Goal: Information Seeking & Learning: Learn about a topic

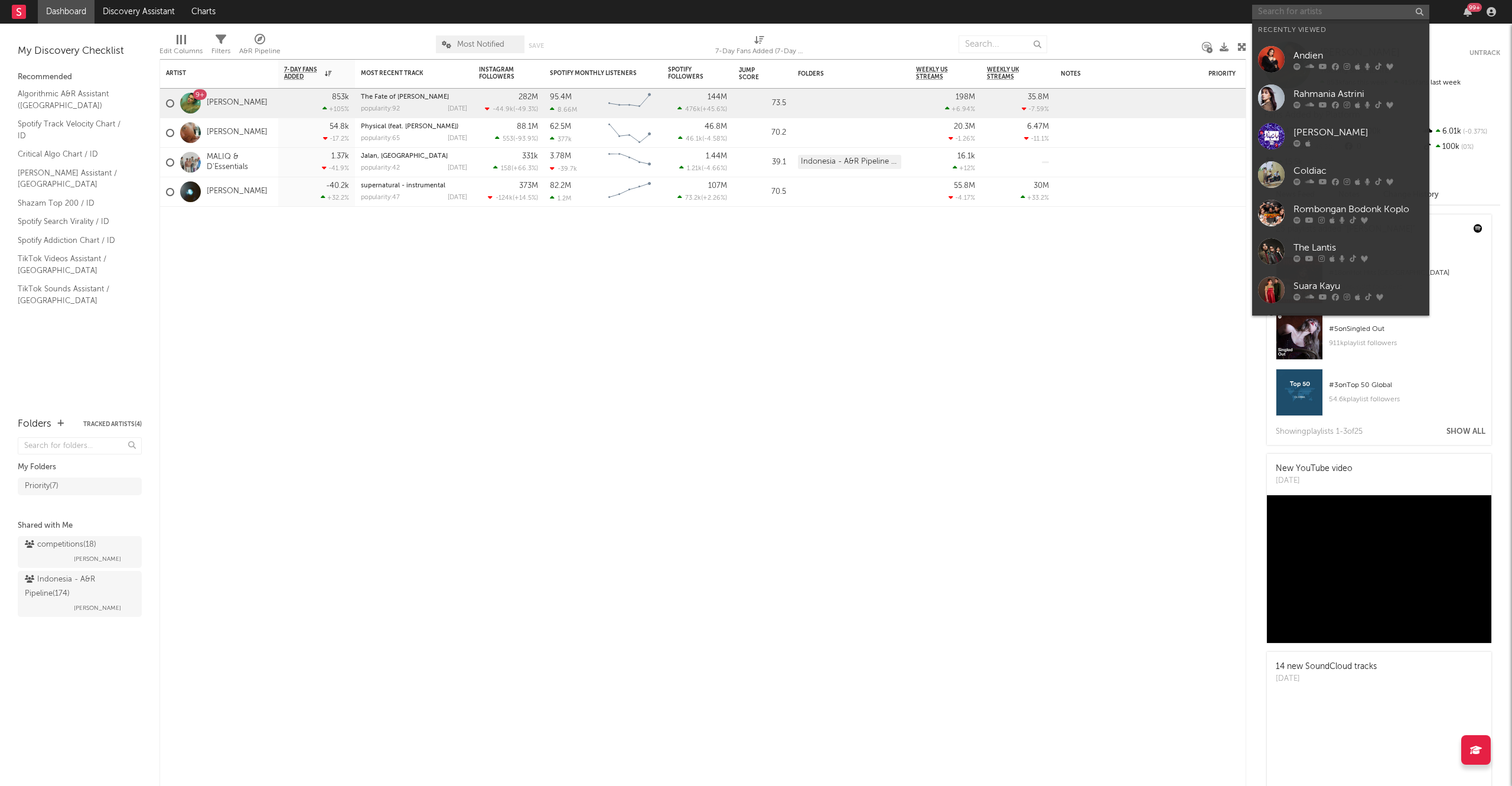
click at [1285, 11] on input "text" at bounding box center [1340, 11] width 177 height 15
click at [1350, 208] on div "Rombongan Bodonk Koplo" at bounding box center [1359, 209] width 130 height 15
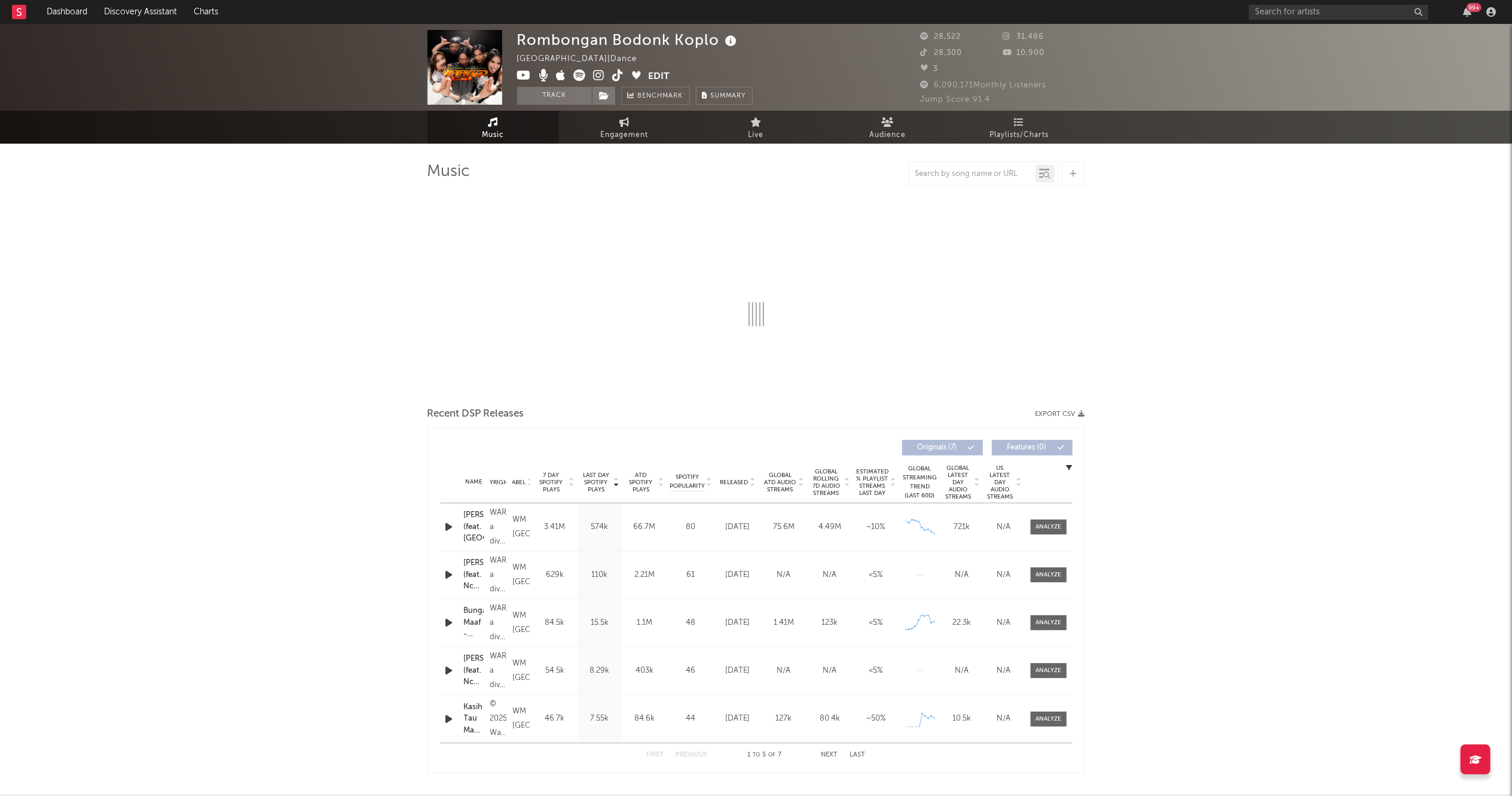
select select "1w"
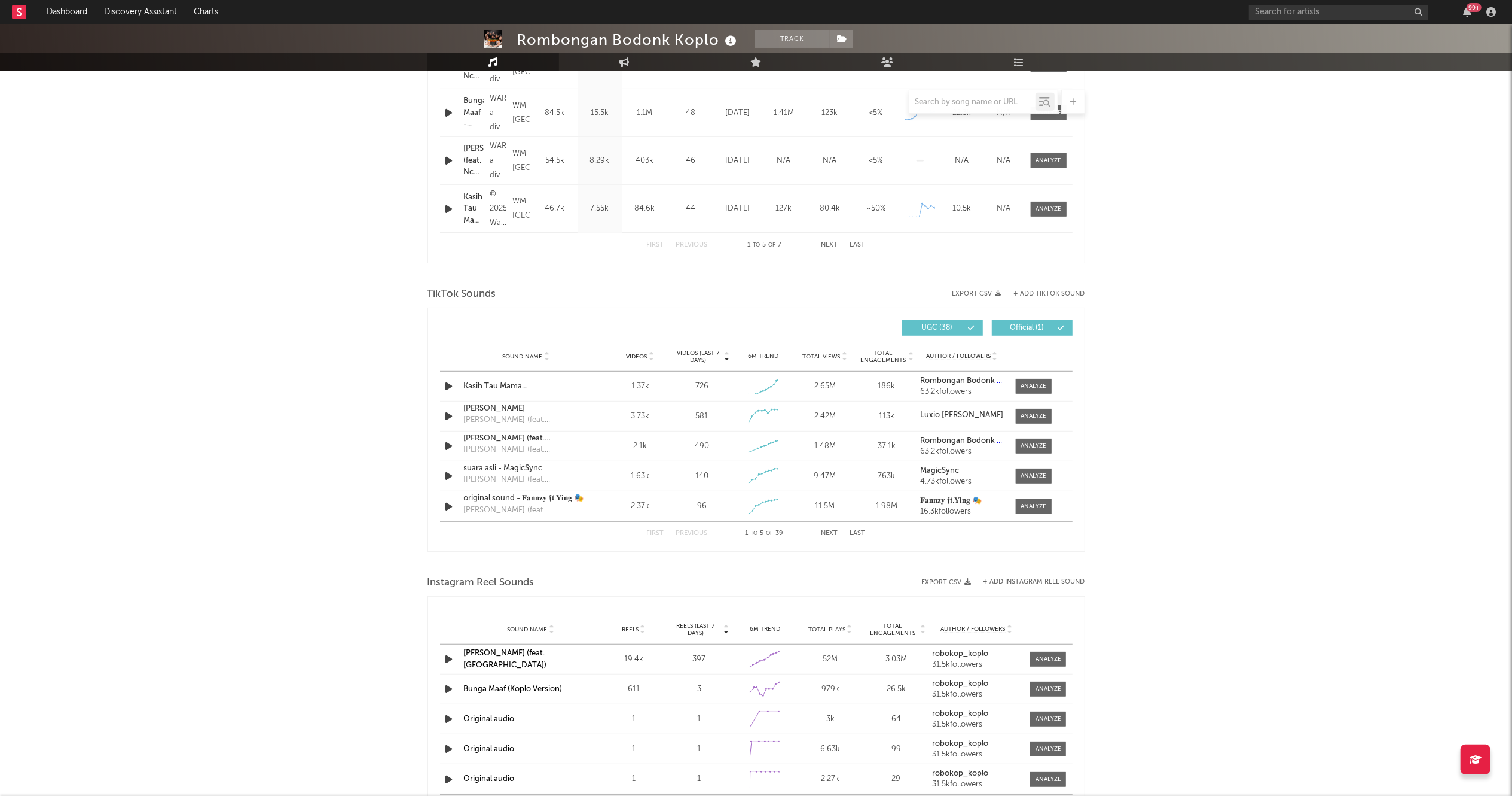
scroll to position [607, 0]
click at [1026, 382] on div at bounding box center [1033, 384] width 26 height 9
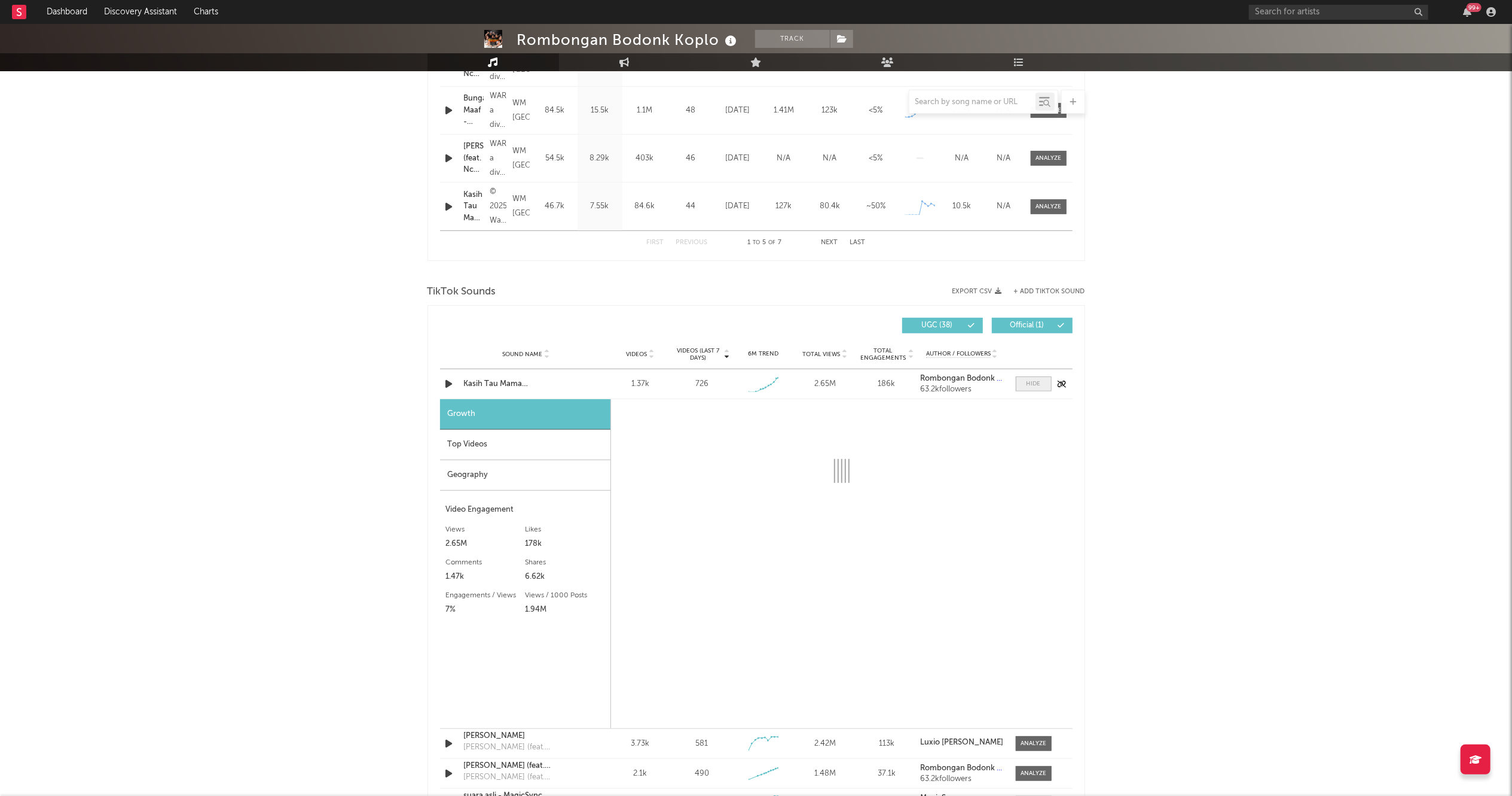
select select "1w"
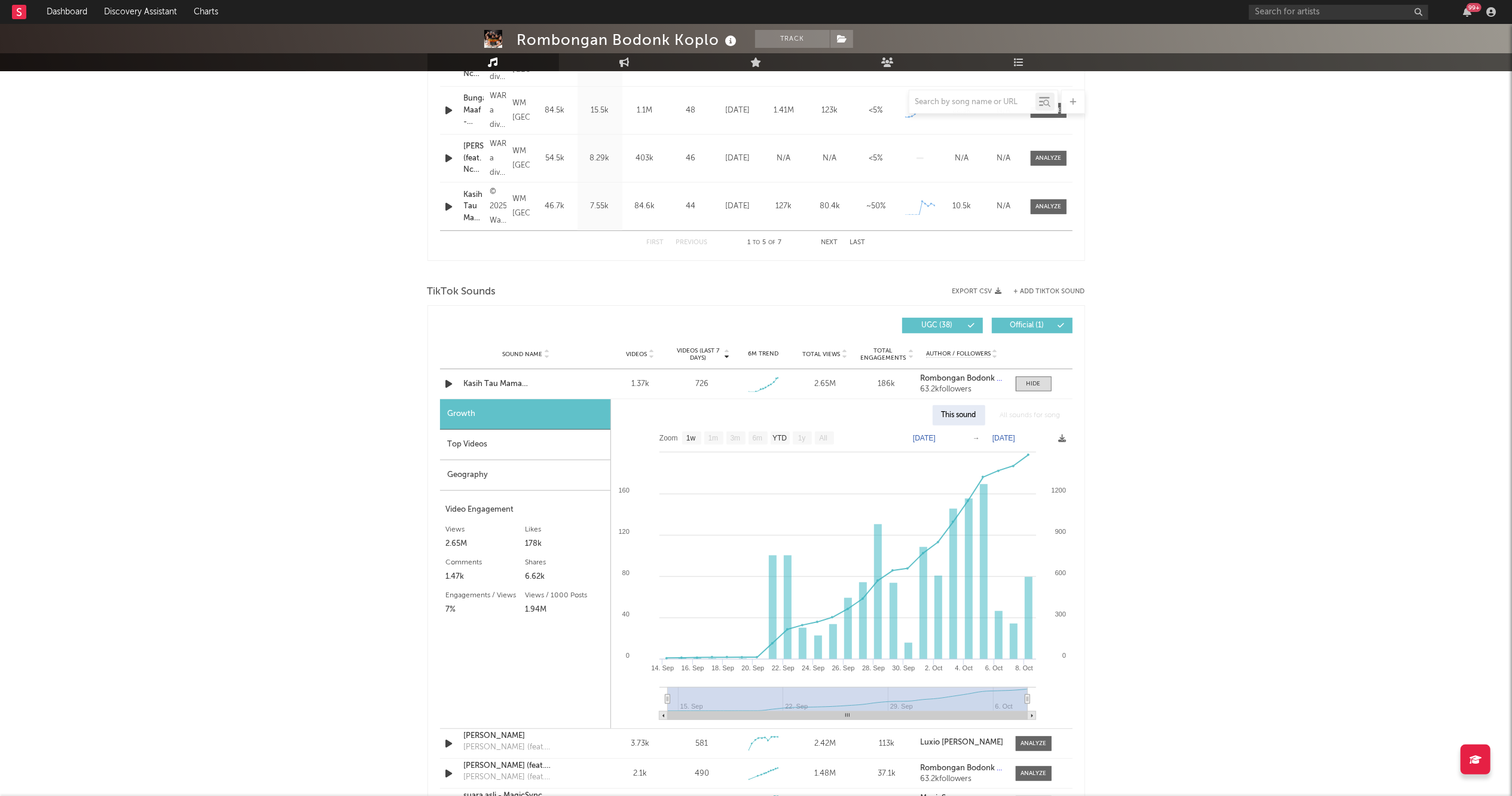
click at [520, 469] on div "Geography" at bounding box center [526, 475] width 171 height 30
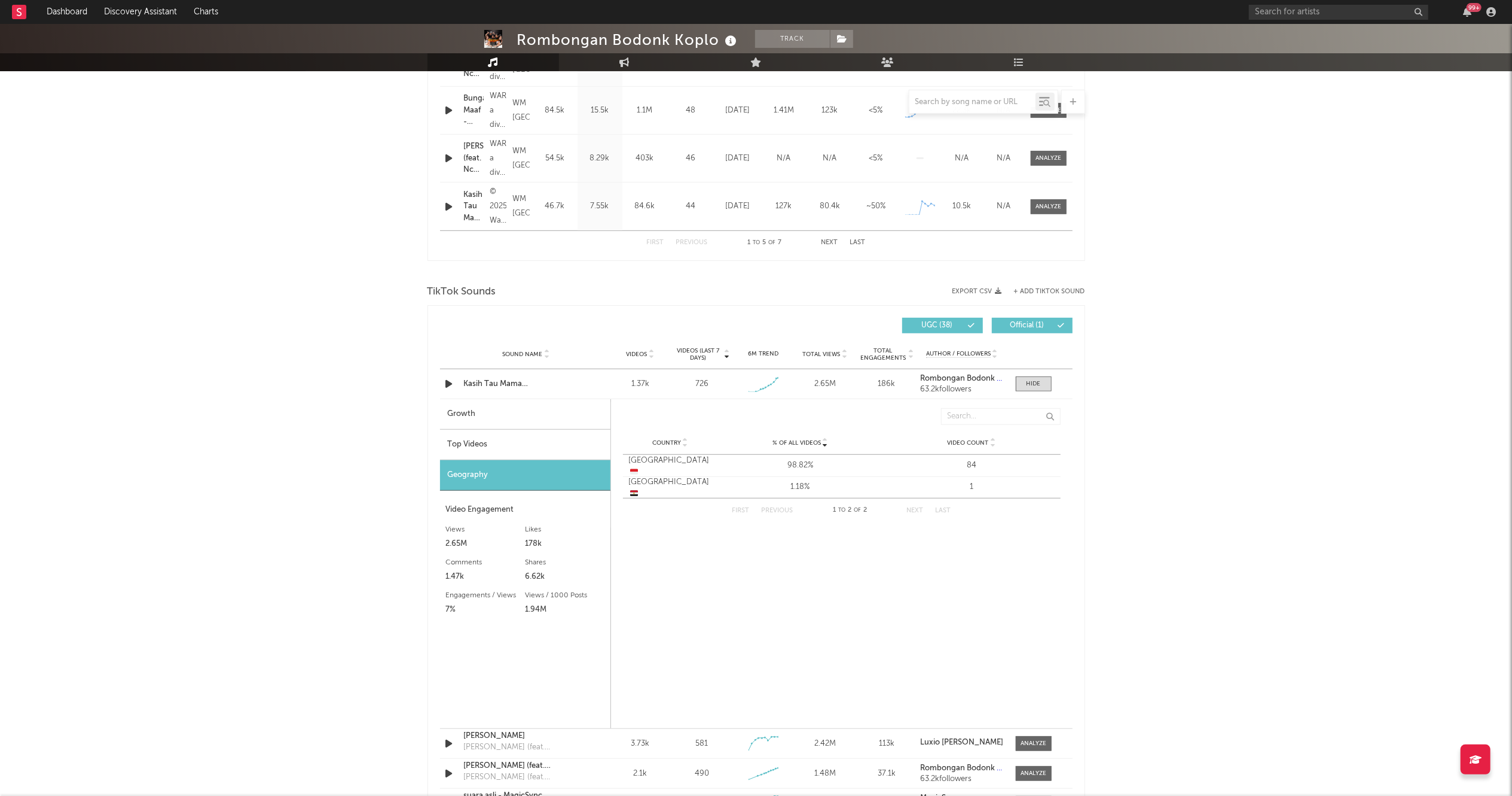
click at [511, 447] on div "Top Videos" at bounding box center [526, 445] width 171 height 30
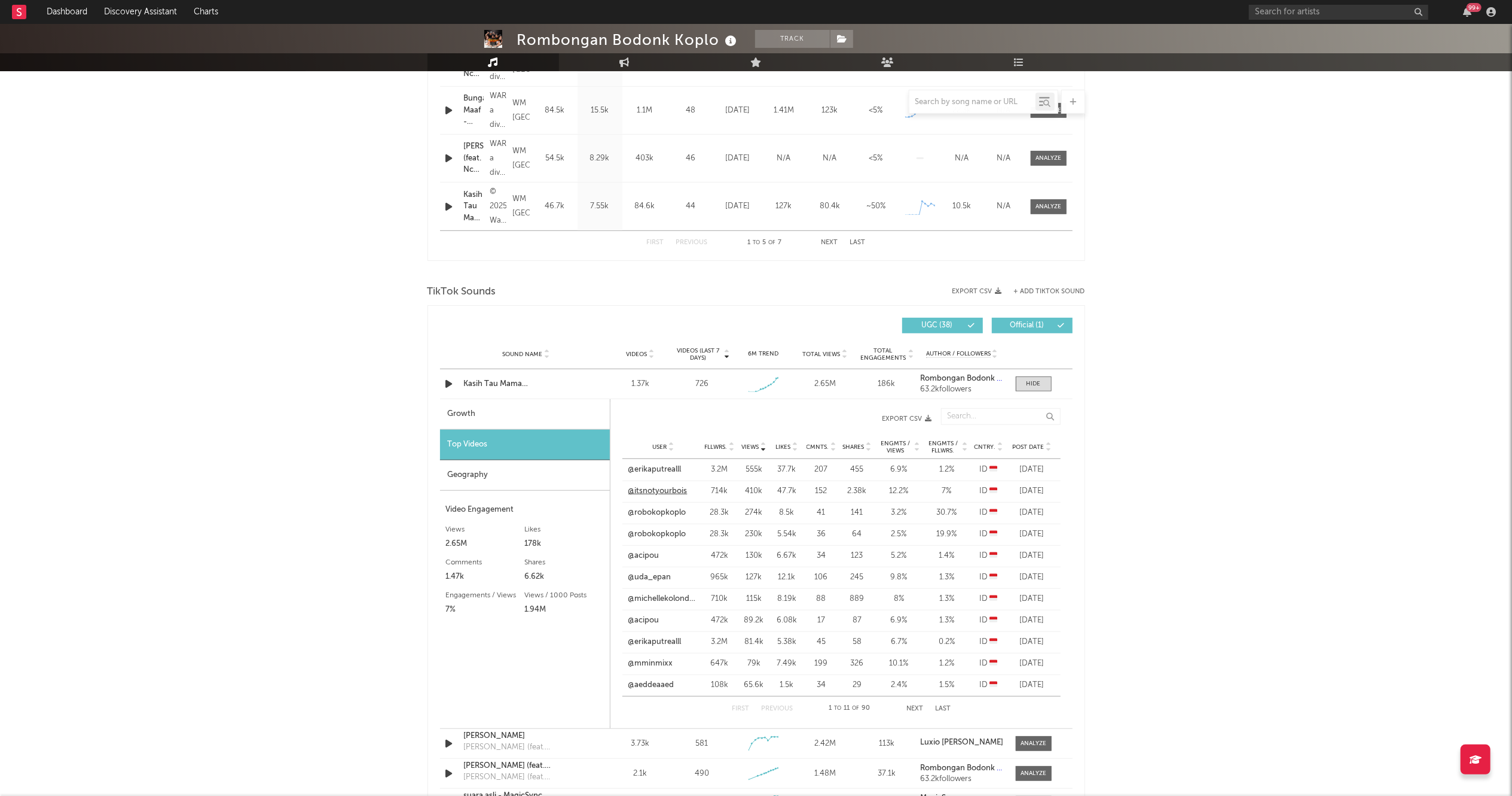
click at [648, 490] on link "@itsnotyourbois" at bounding box center [658, 490] width 59 height 12
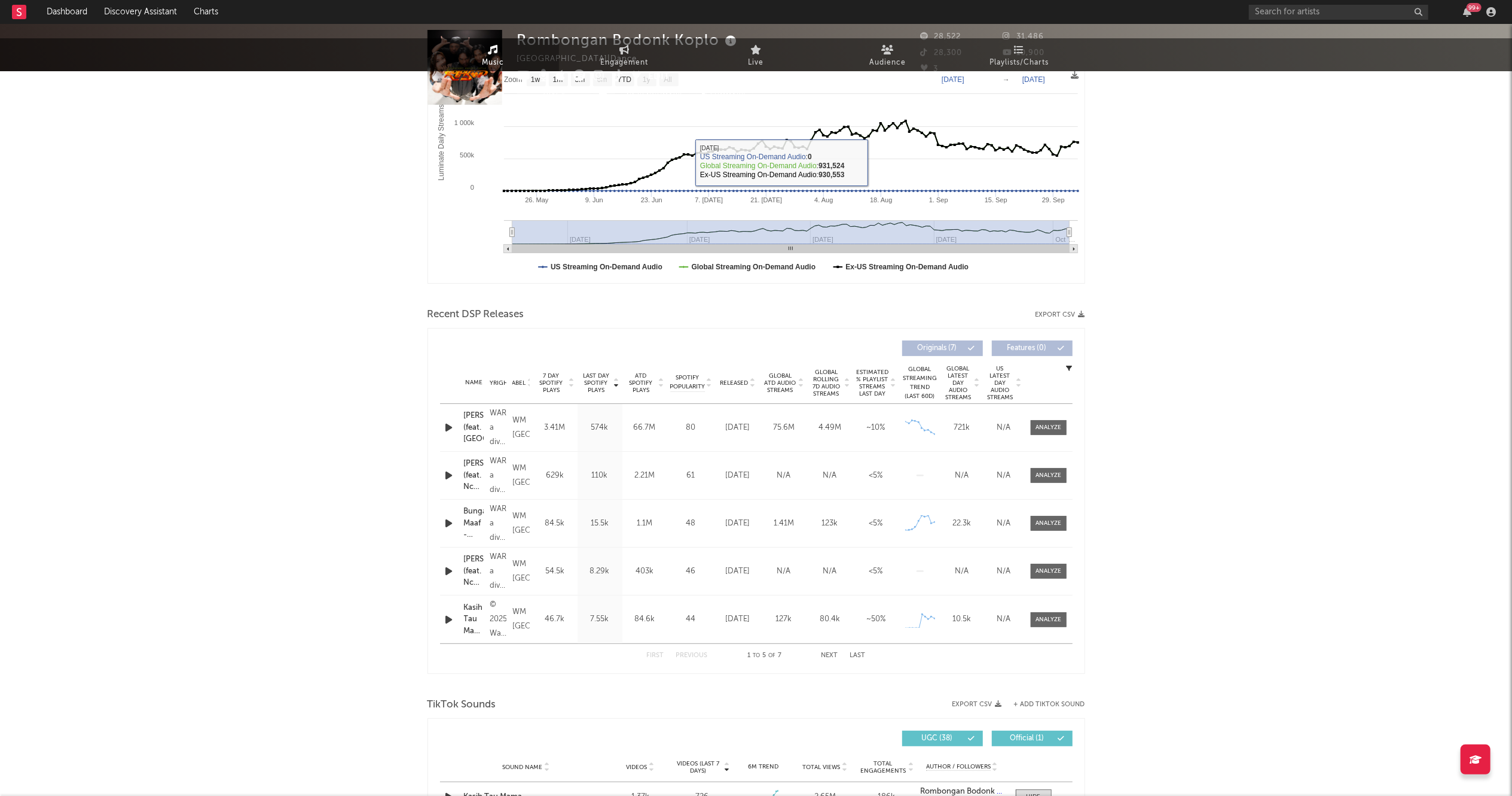
scroll to position [216, 0]
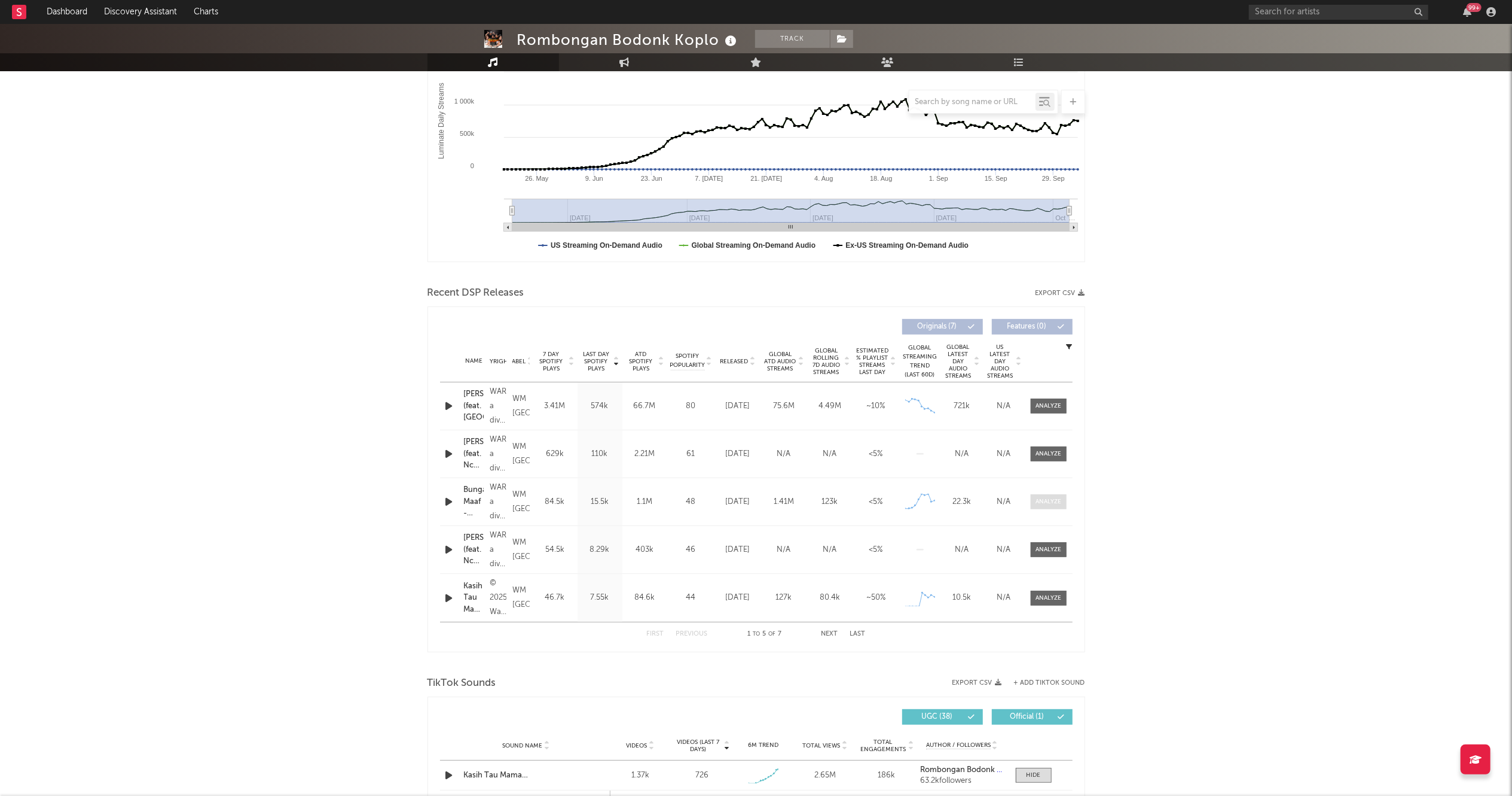
click at [1041, 505] on div at bounding box center [1048, 502] width 26 height 9
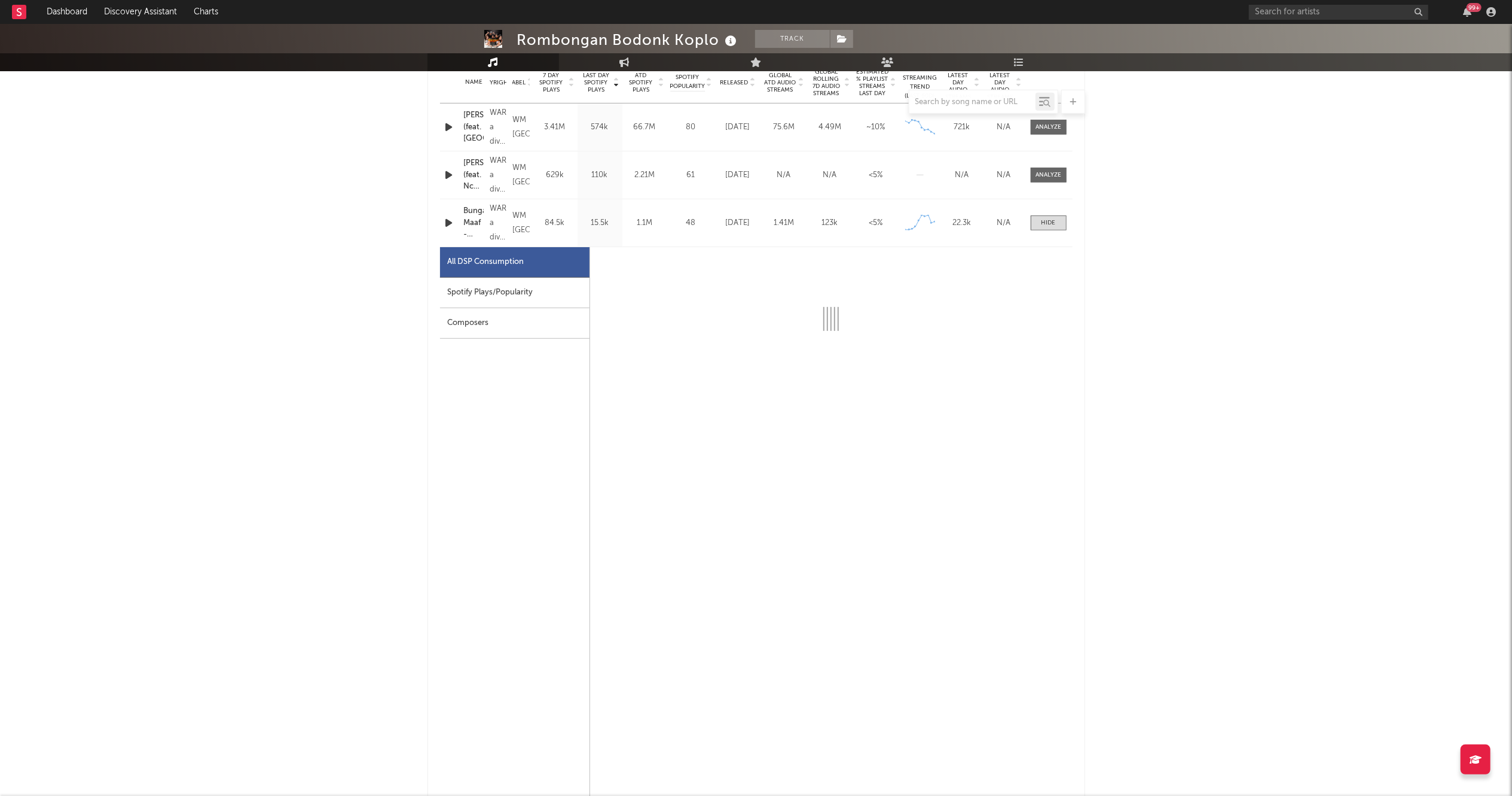
scroll to position [500, 0]
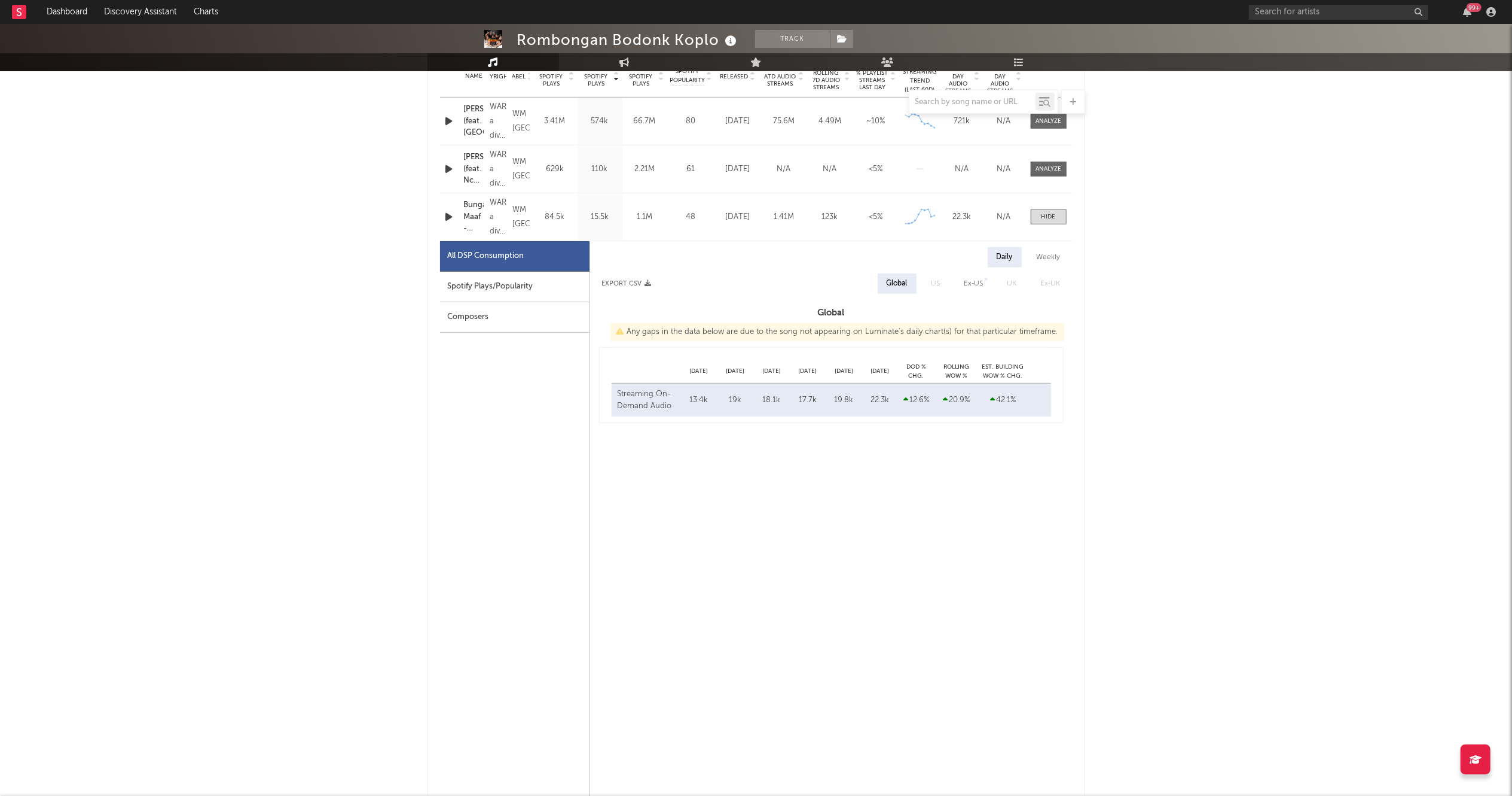
select select "1w"
